Goal: Task Accomplishment & Management: Use online tool/utility

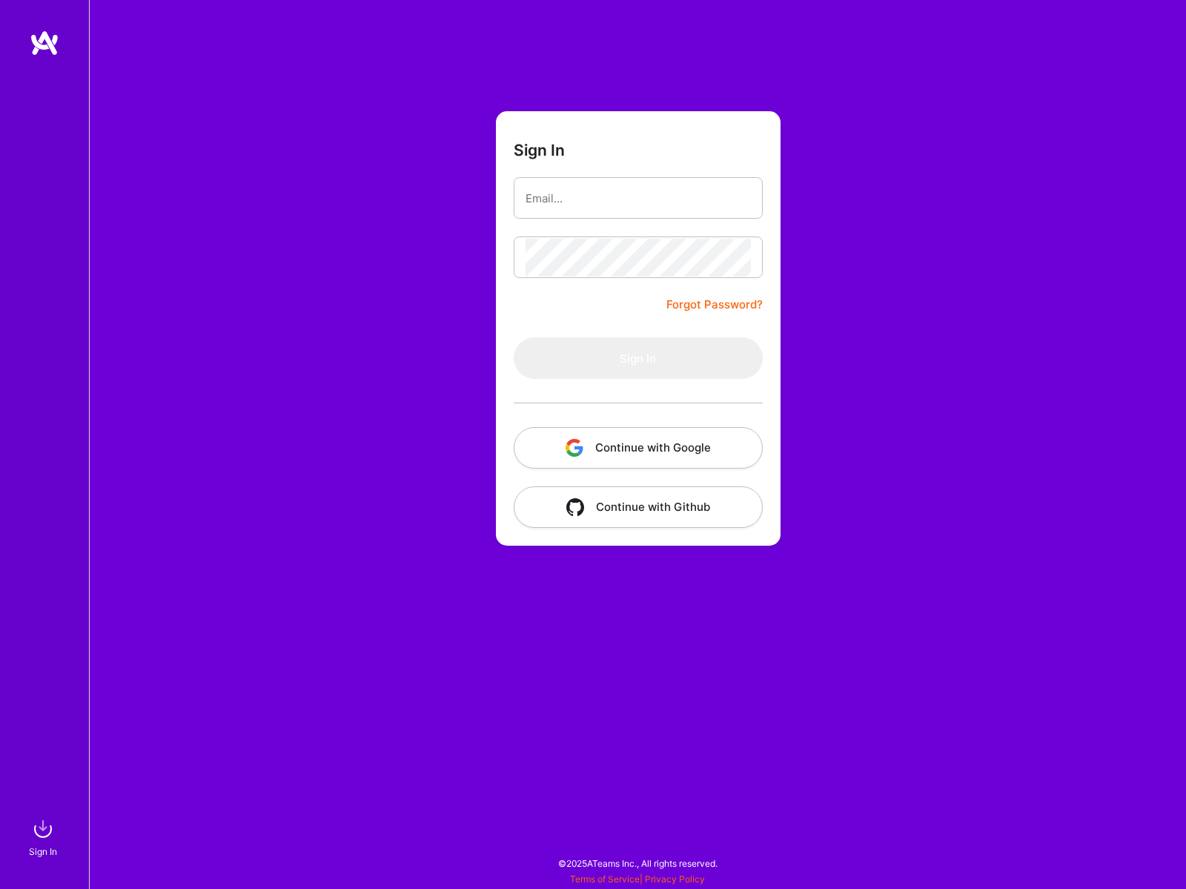
click at [0, 881] on com-1password-button at bounding box center [0, 881] width 0 height 0
click at [633, 204] on input "email" at bounding box center [637, 198] width 225 height 38
type input "[PERSON_NAME][EMAIL_ADDRESS][DOMAIN_NAME]"
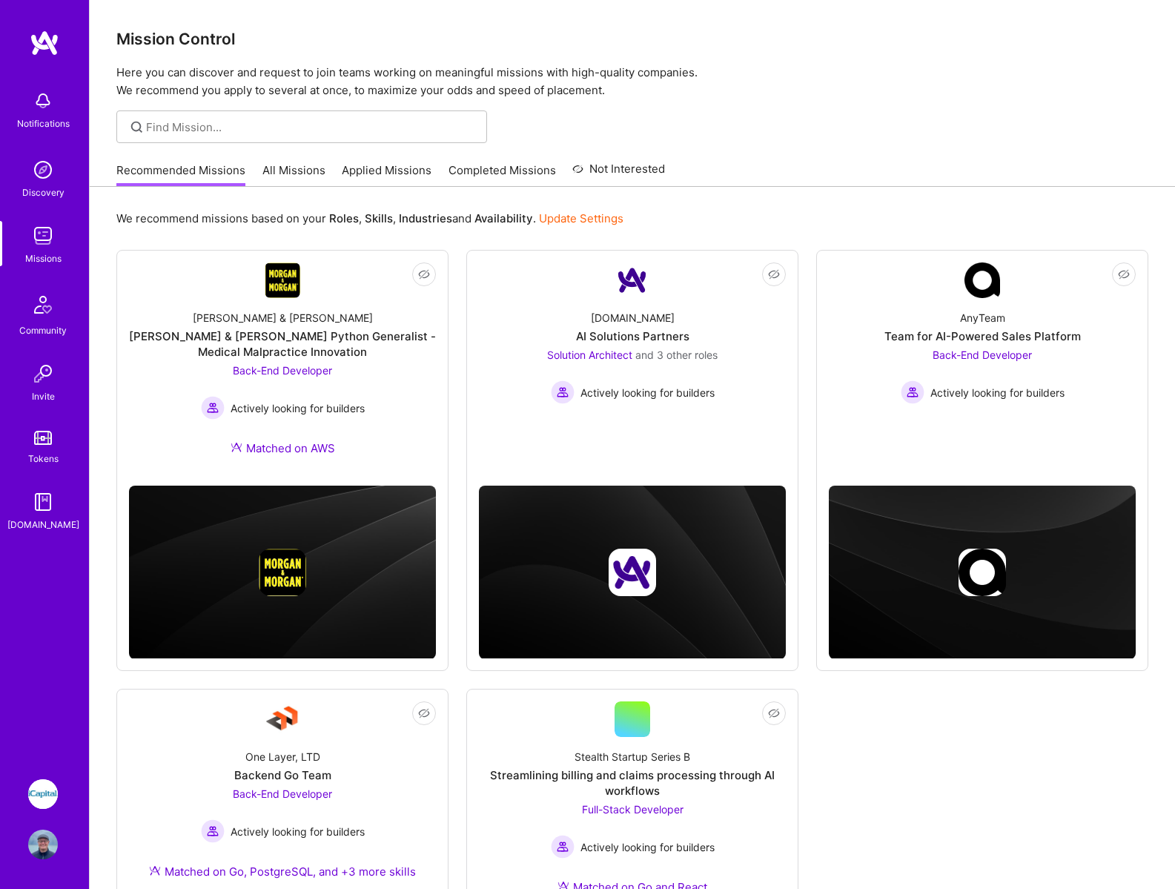
click at [44, 791] on img at bounding box center [43, 794] width 30 height 30
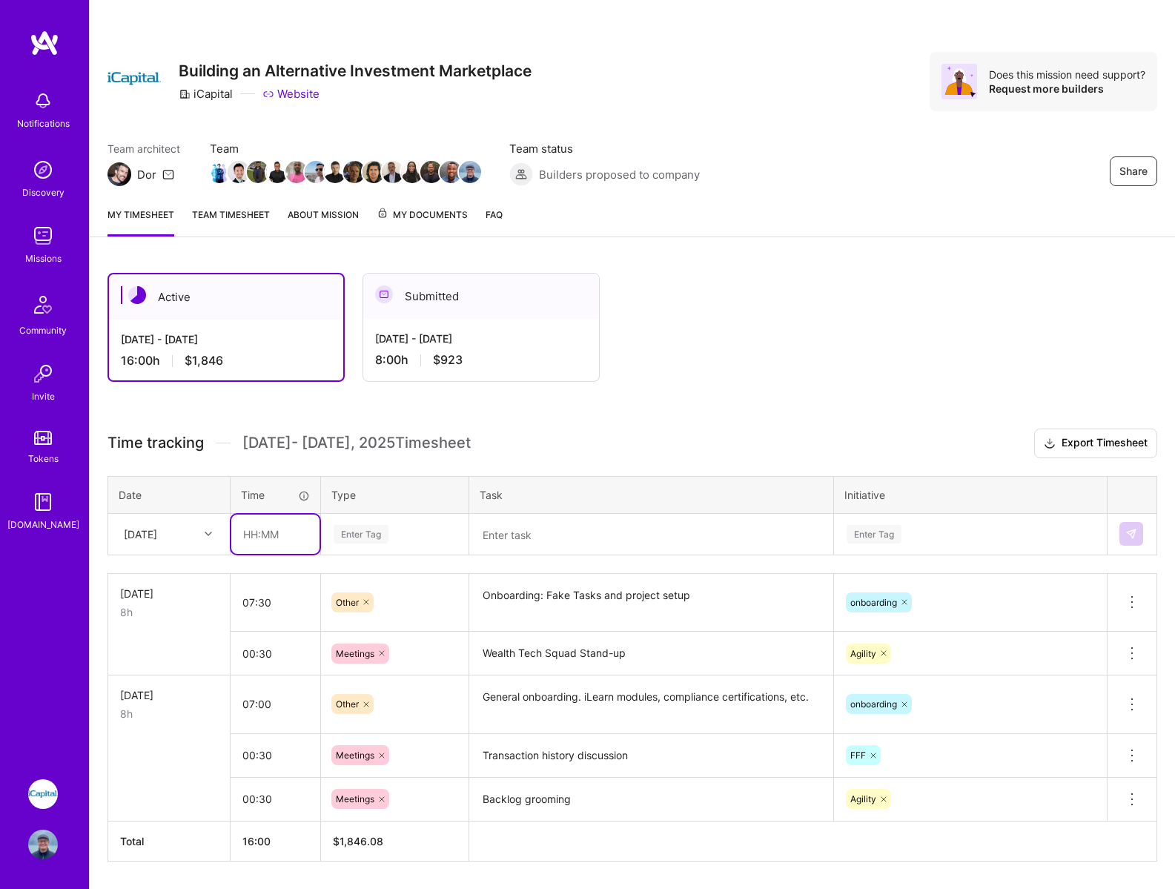
click at [272, 533] on input "text" at bounding box center [275, 533] width 88 height 39
type input "00:30"
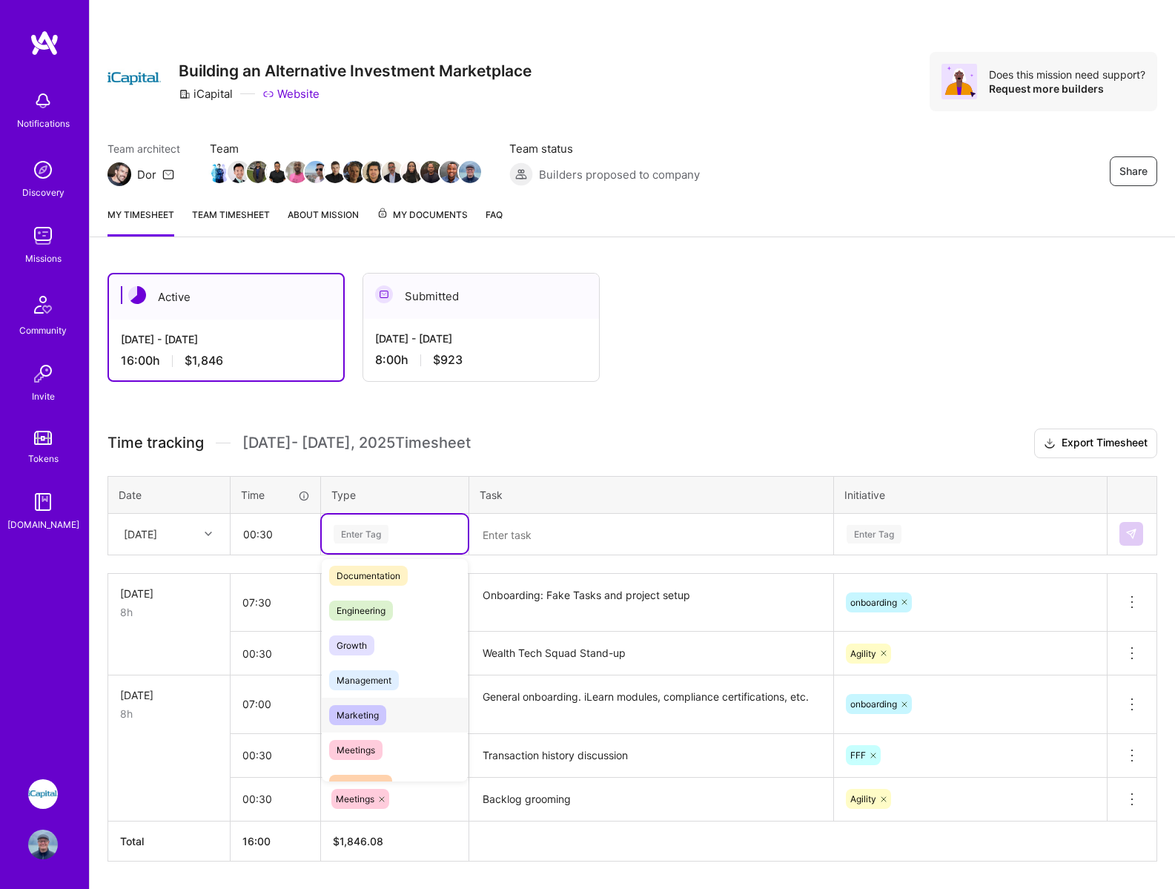
scroll to position [76, 0]
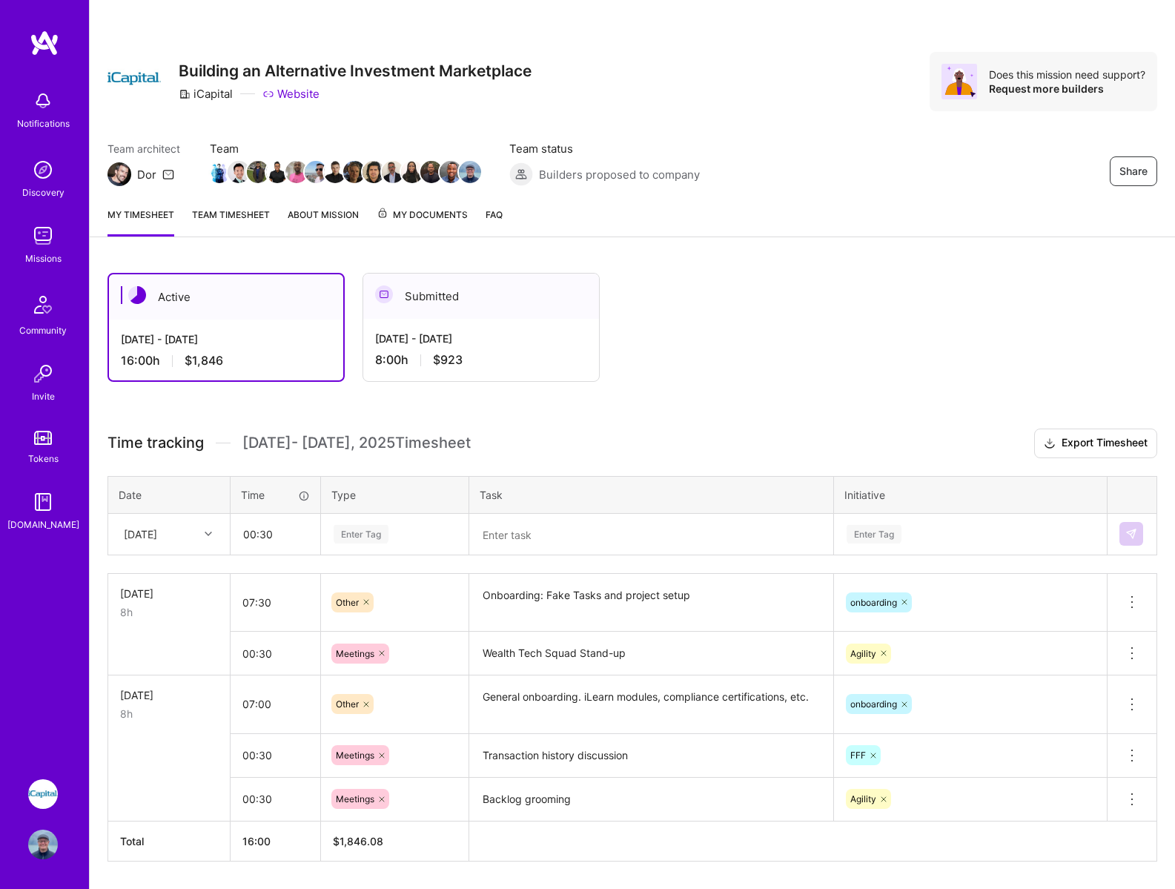
click at [529, 459] on div "Time tracking [DATE] - [DATE] Timesheet Export Timesheet Date Time Type Task In…" at bounding box center [631, 644] width 1049 height 433
click at [368, 536] on div "Enter Tag" at bounding box center [360, 533] width 55 height 23
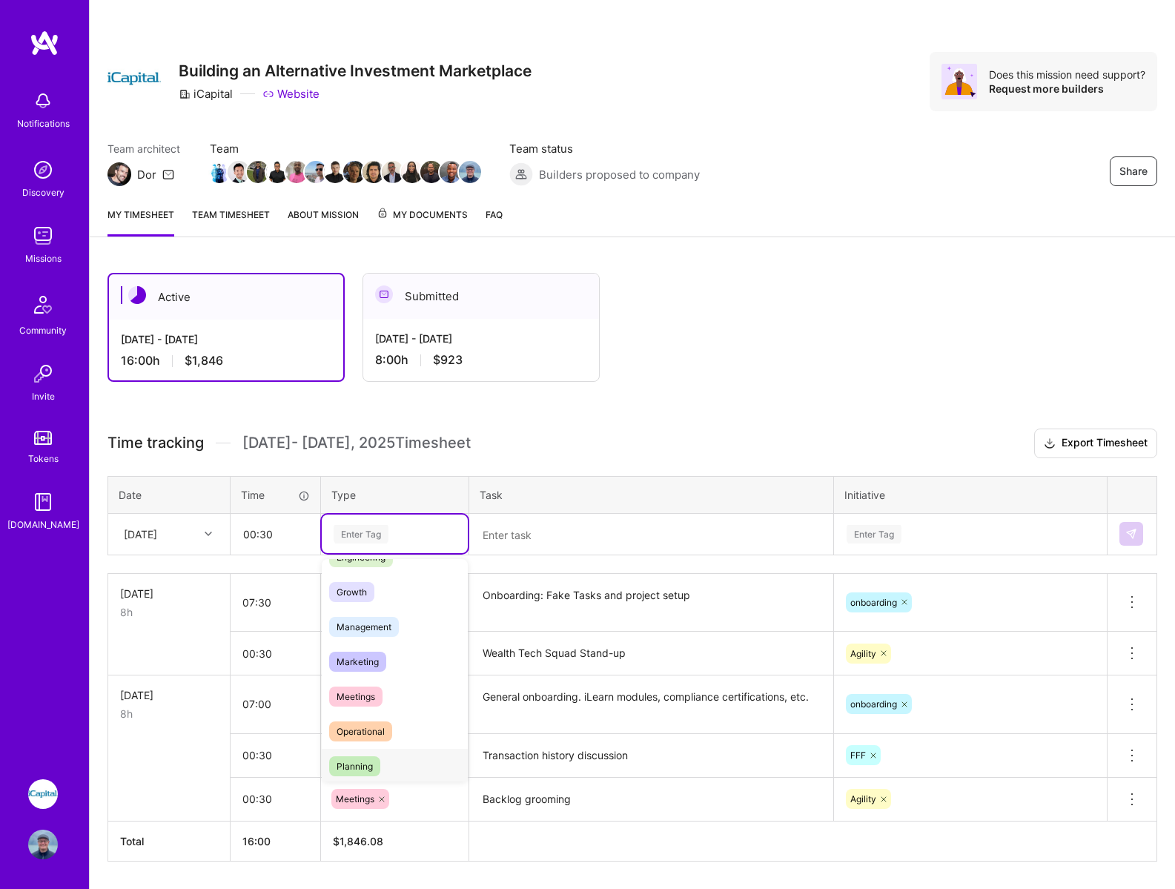
scroll to position [136, 0]
click at [359, 688] on span "Meetings" at bounding box center [355, 690] width 53 height 20
click at [528, 538] on textarea at bounding box center [651, 534] width 361 height 39
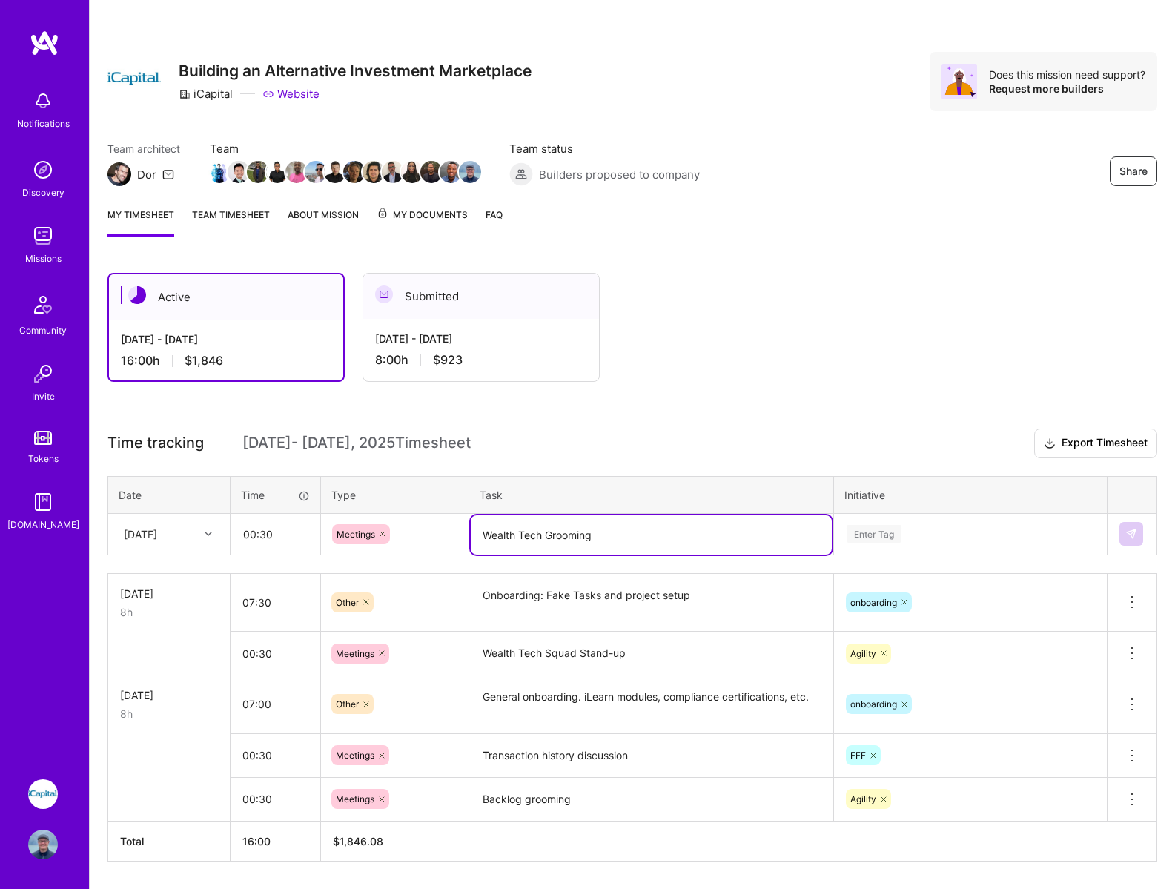
type textarea "Wealth Tech Grooming"
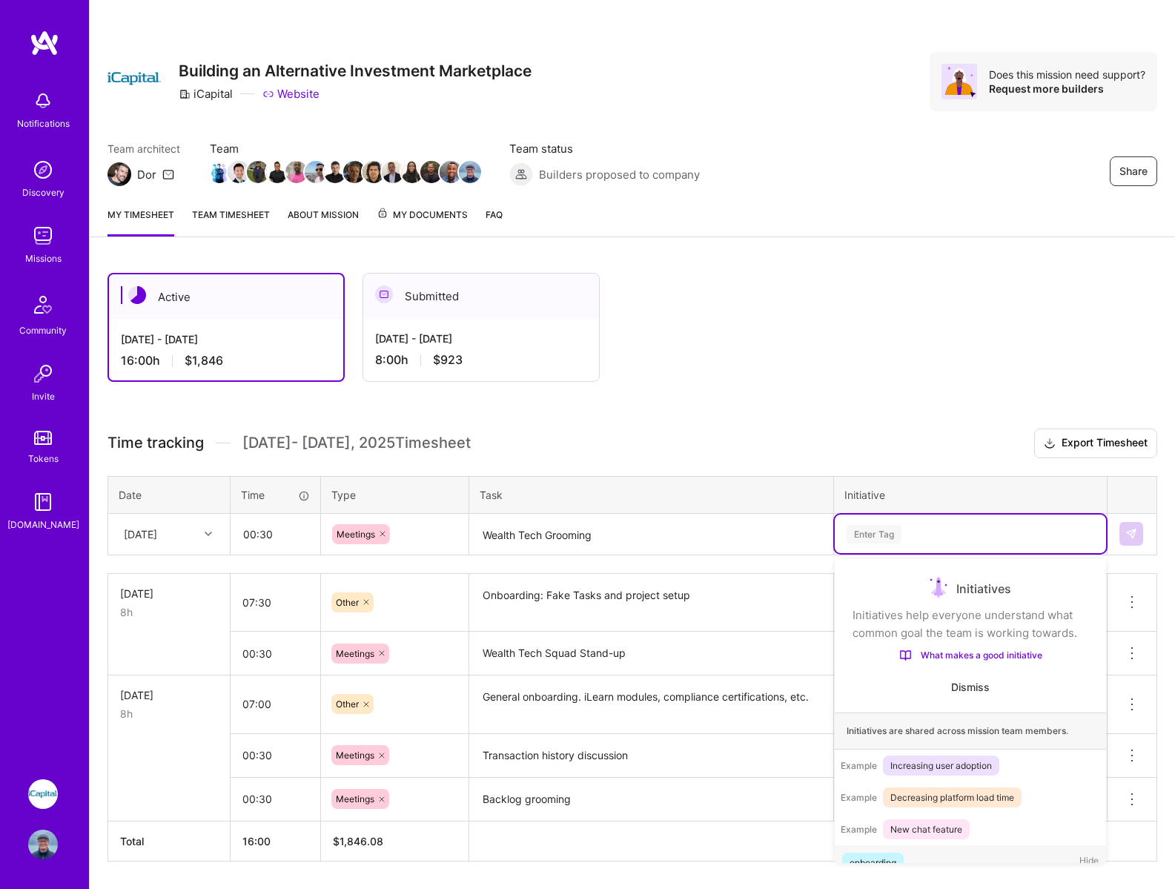
click at [877, 538] on div "Enter Tag" at bounding box center [873, 533] width 55 height 23
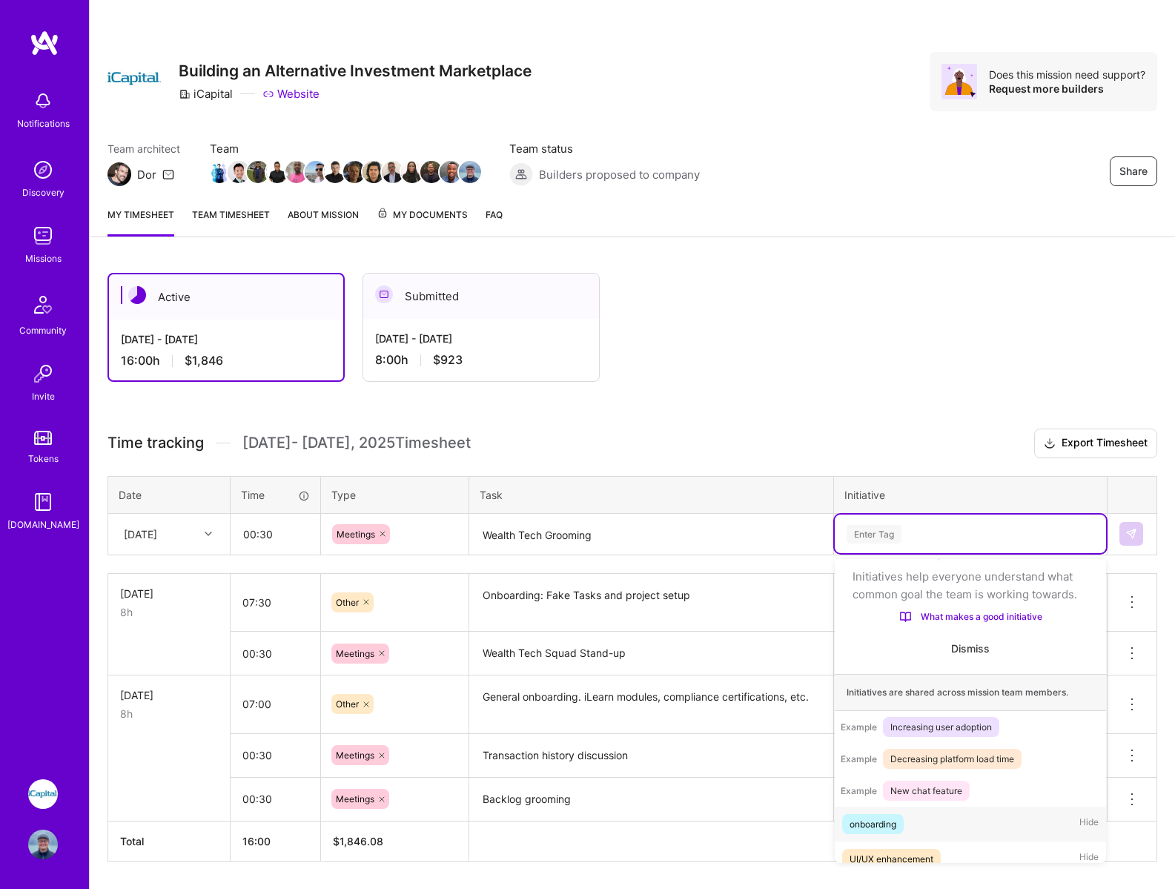
scroll to position [46, 0]
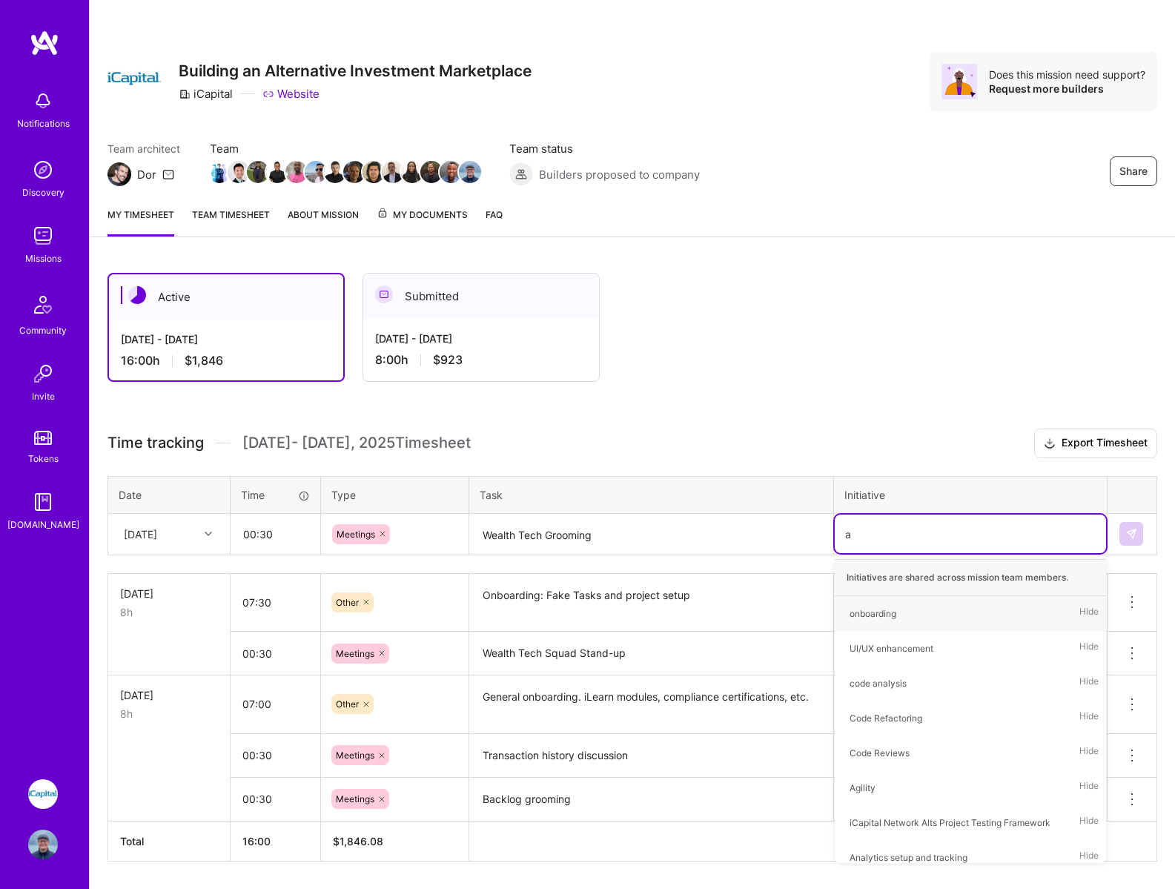
type input "ag"
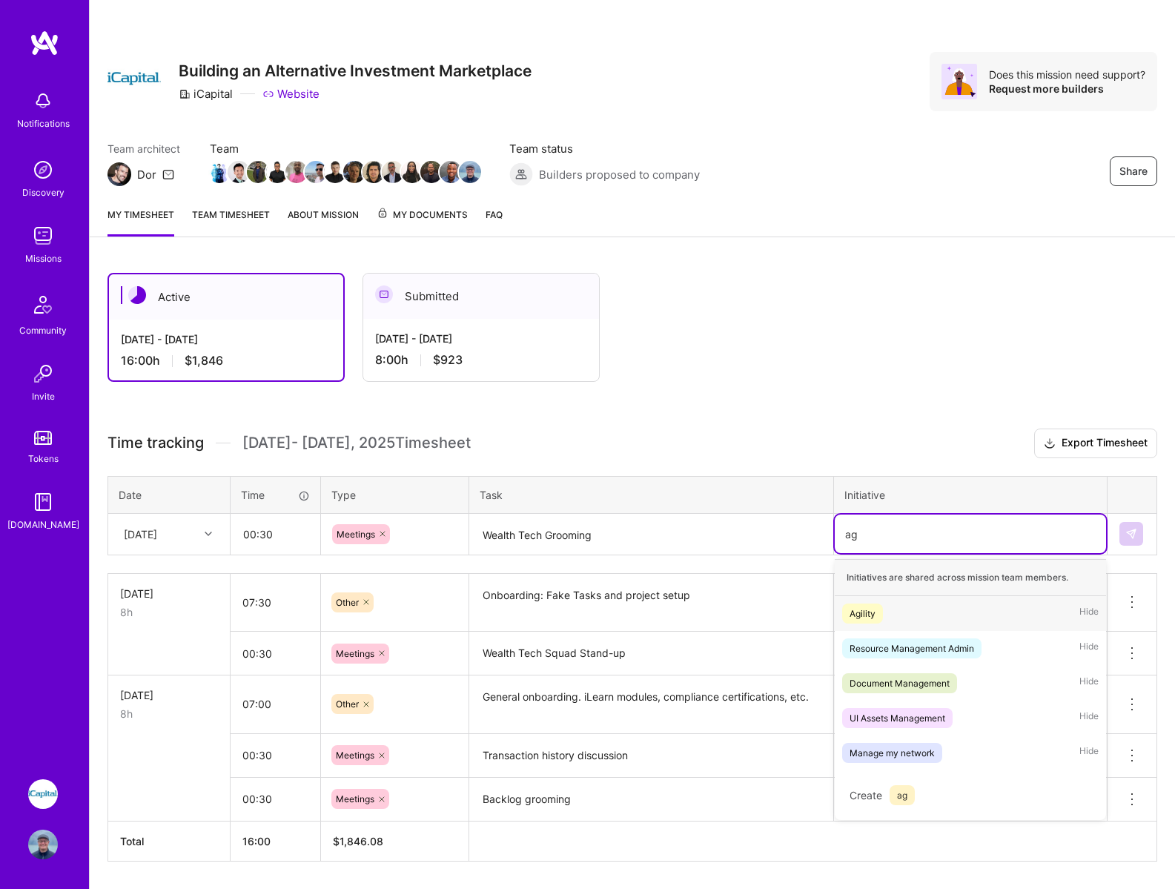
click at [867, 611] on div "Agility" at bounding box center [862, 613] width 26 height 16
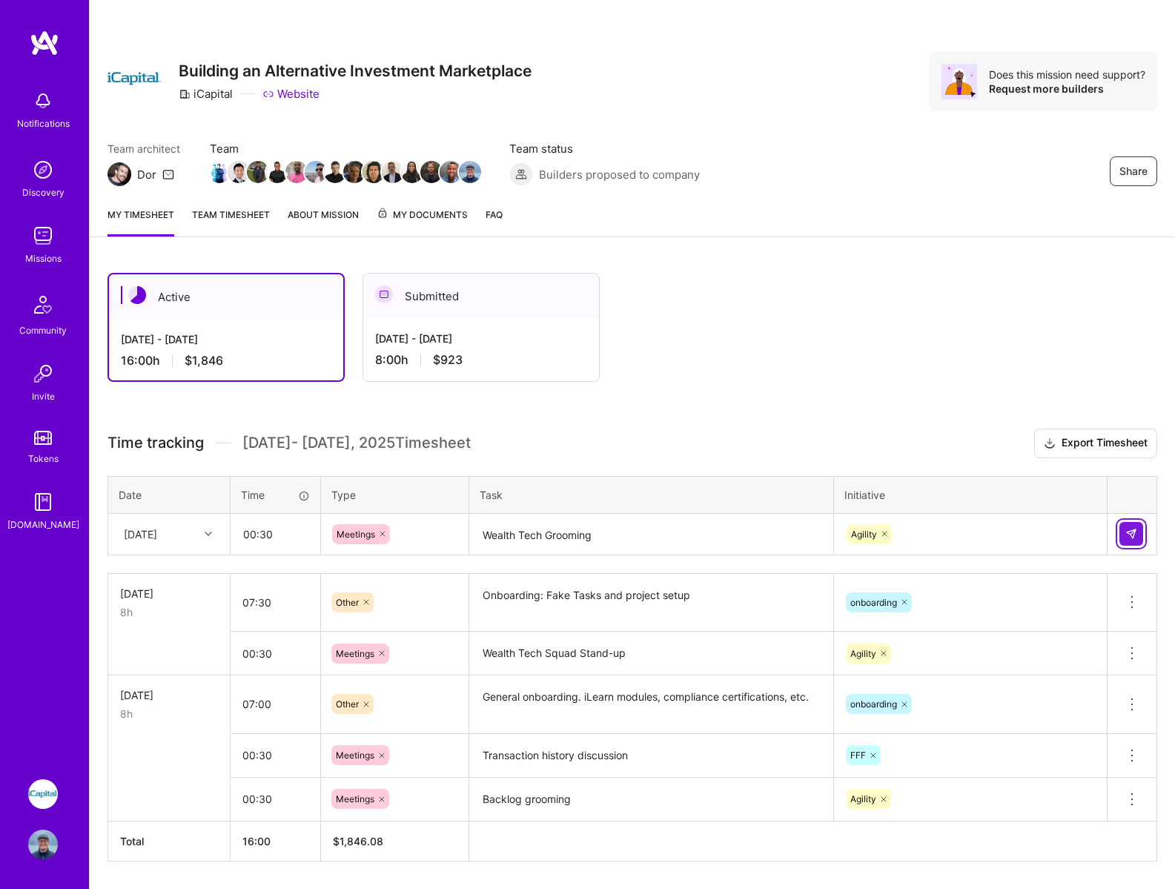
click at [1133, 525] on button at bounding box center [1131, 534] width 24 height 24
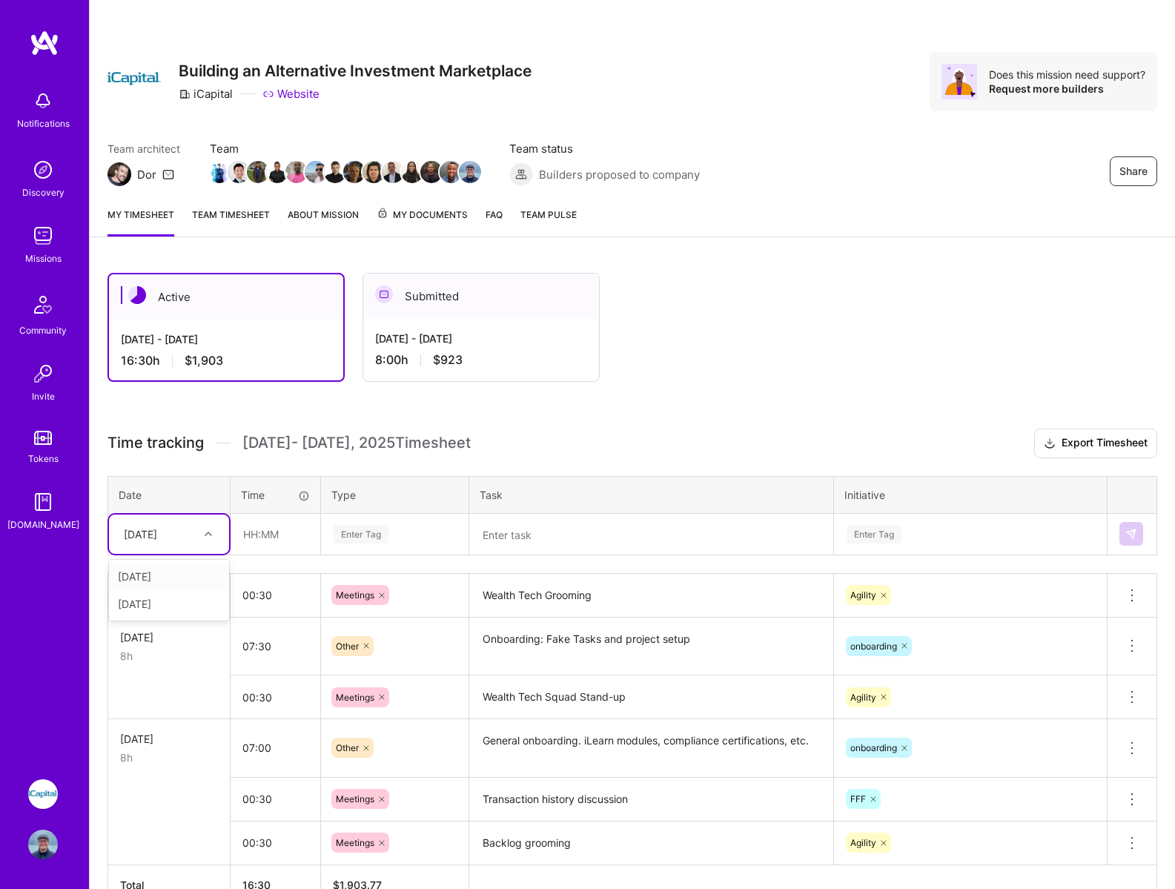
click at [983, 291] on div "Active [DATE] - [DATE] 16:30 h $1,903 Submitted [DATE] - [DATE] 8:00 h $923" at bounding box center [606, 327] width 998 height 109
